Goal: Task Accomplishment & Management: Manage account settings

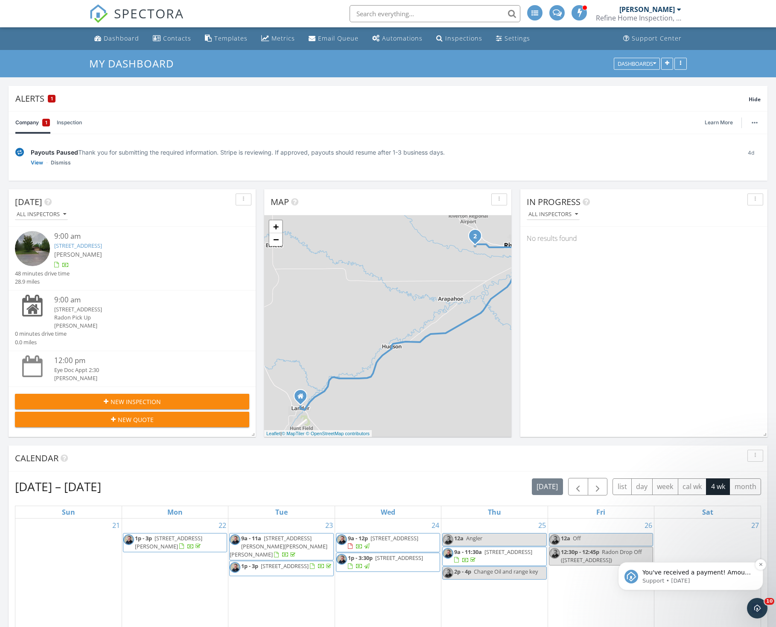
click at [688, 570] on span "You've received a payment! Amount $1120.00 Fee $31.10 Net $1088.90 Transaction …" at bounding box center [698, 619] width 110 height 100
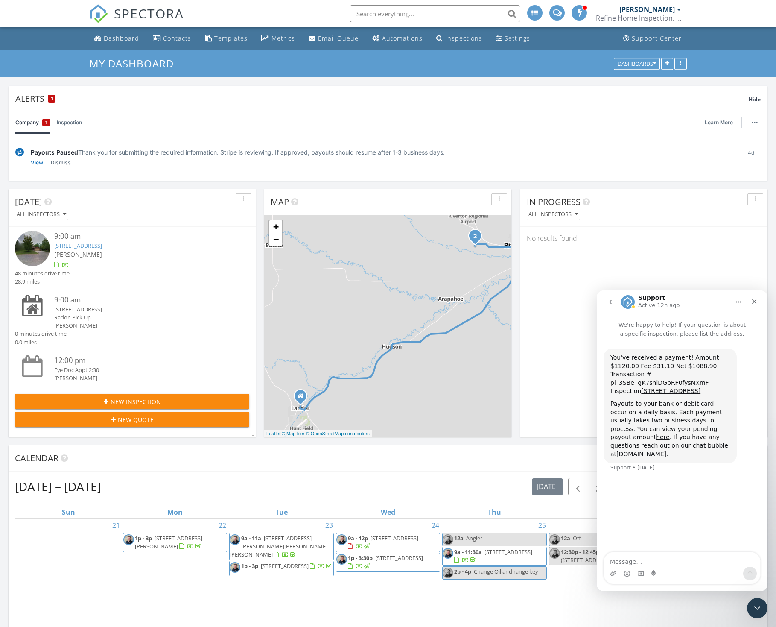
click at [536, 461] on div "Calendar" at bounding box center [382, 458] width 734 height 13
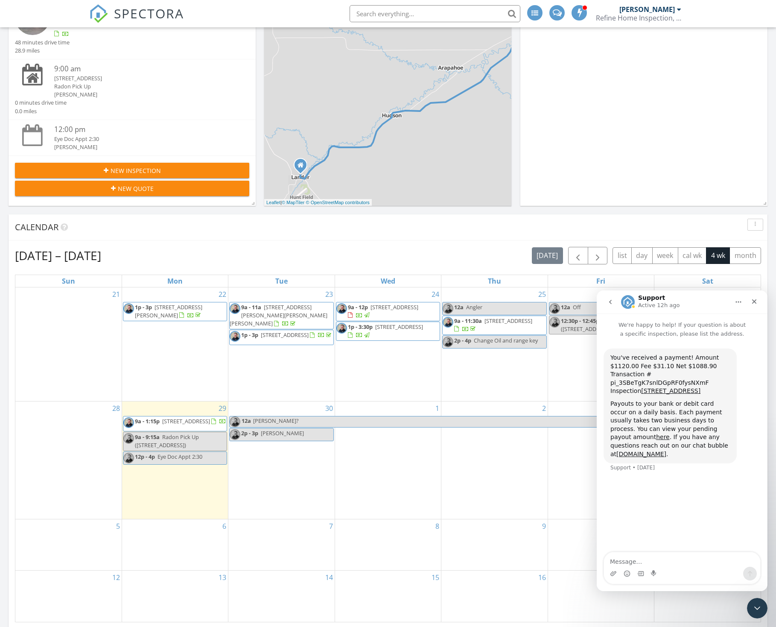
scroll to position [237, 0]
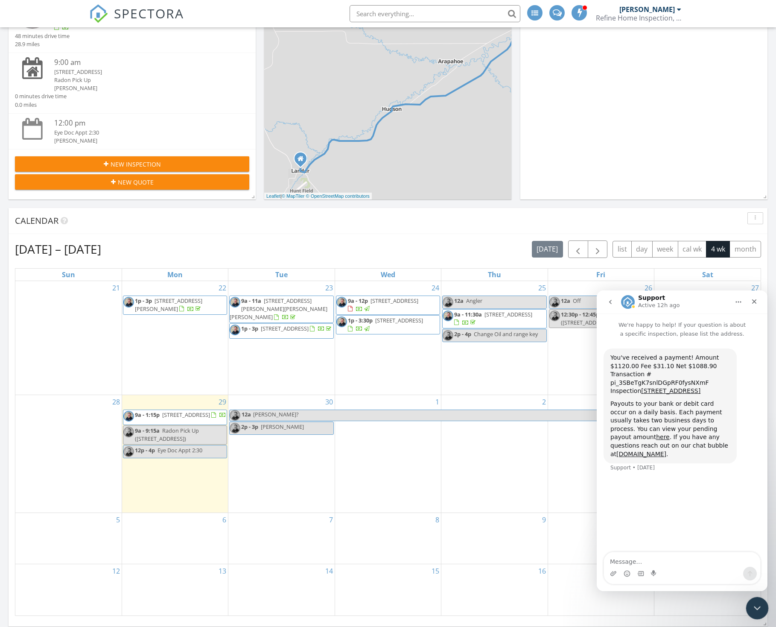
click at [757, 606] on icon "Close Intercom Messenger" at bounding box center [756, 607] width 10 height 10
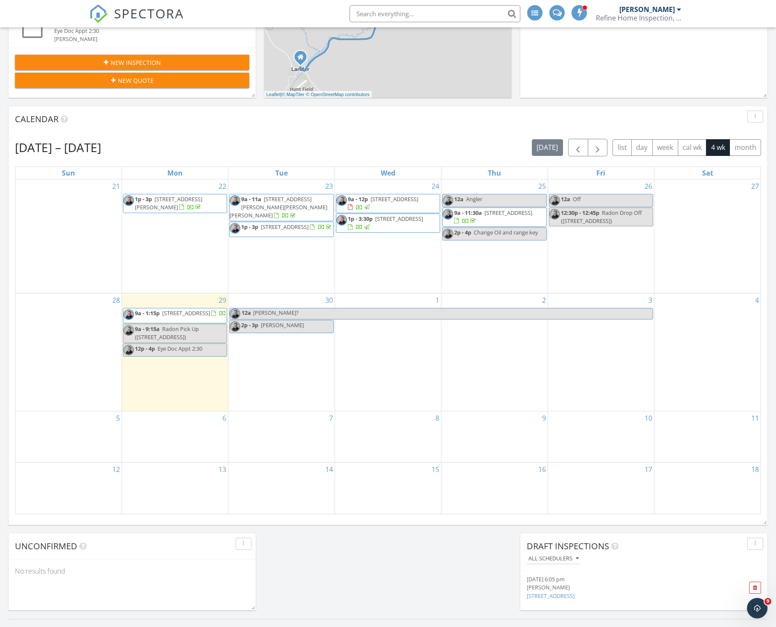
scroll to position [409, 0]
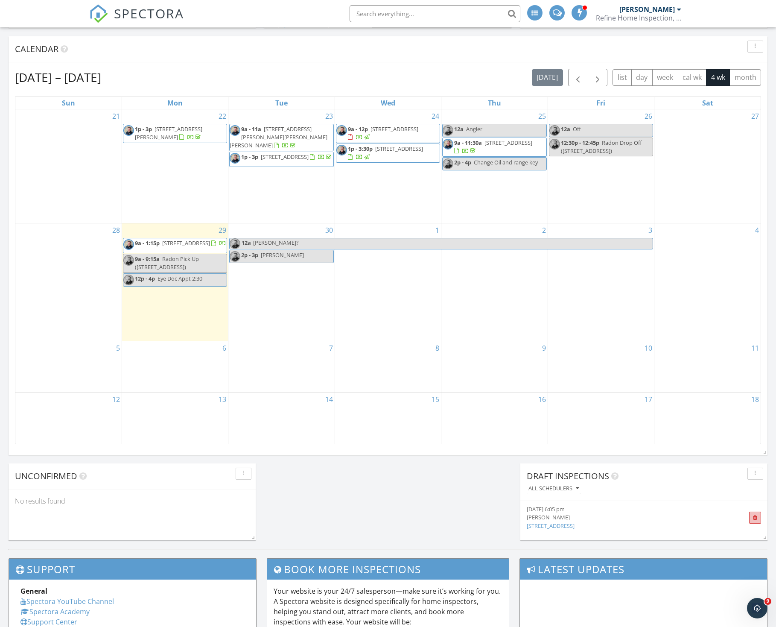
click at [754, 515] on span at bounding box center [755, 518] width 5 height 6
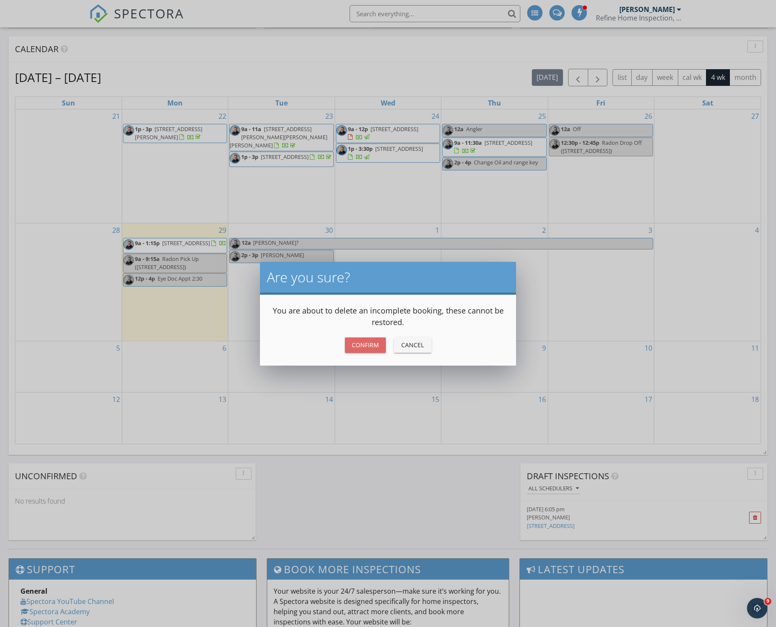
click at [352, 345] on div "Confirm" at bounding box center [365, 344] width 27 height 9
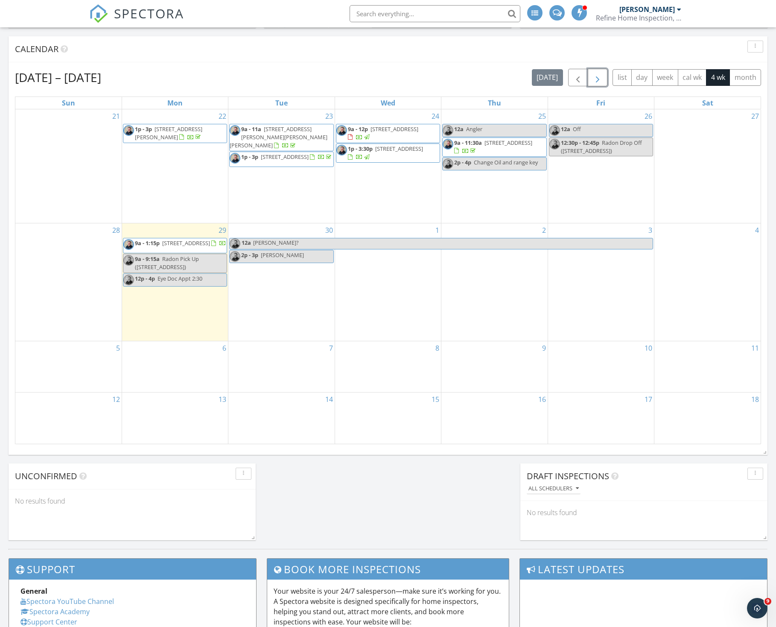
click at [597, 77] on span "button" at bounding box center [598, 78] width 10 height 10
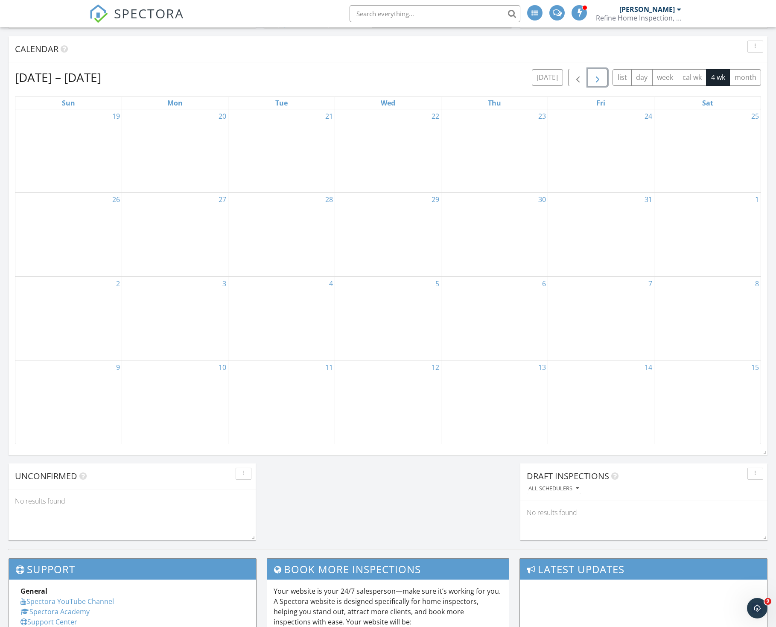
click at [599, 75] on span "button" at bounding box center [598, 78] width 10 height 10
click at [578, 76] on span "button" at bounding box center [578, 78] width 10 height 10
